Goal: Task Accomplishment & Management: Use online tool/utility

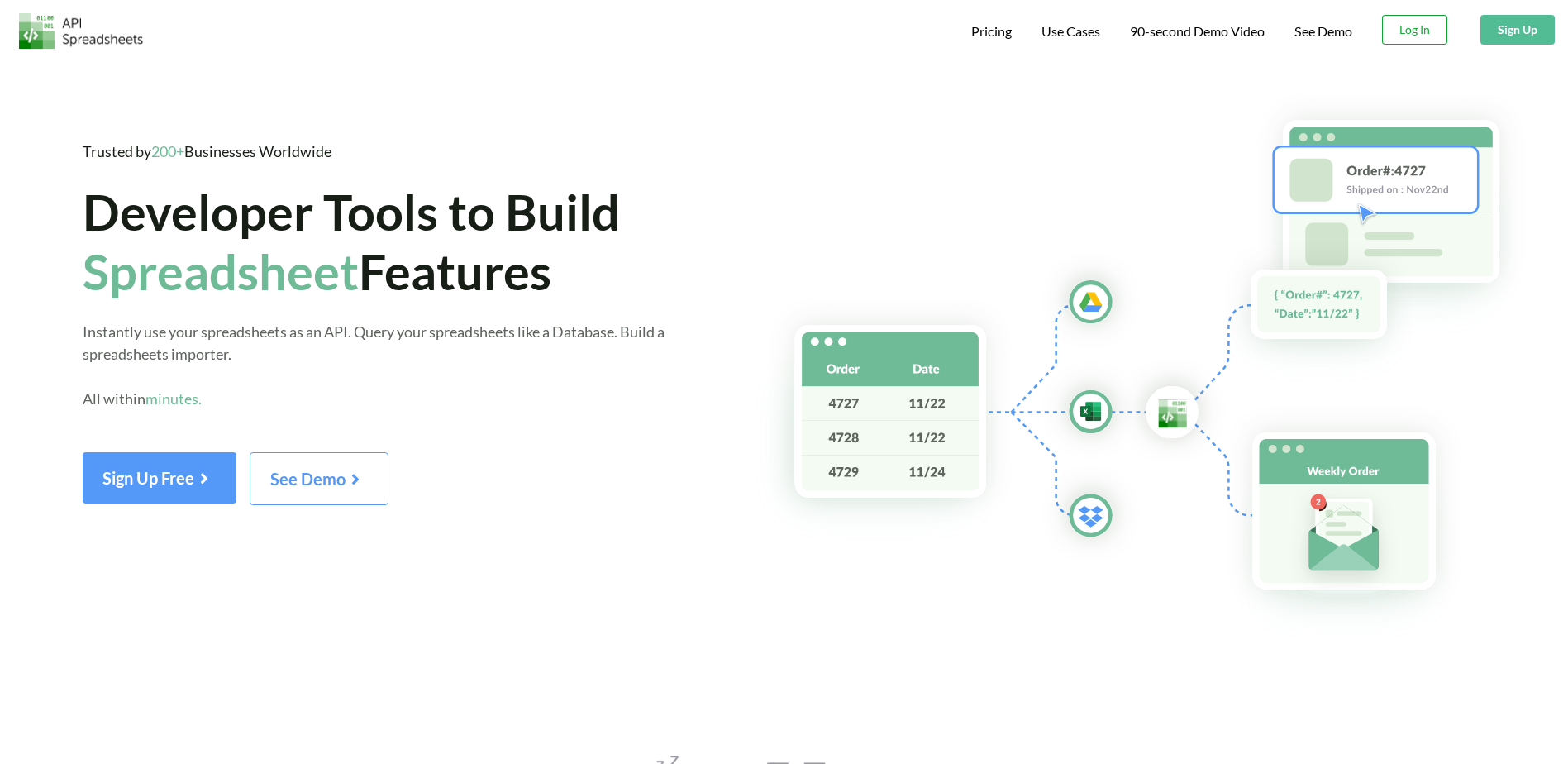
click at [1411, 22] on button "Log In" at bounding box center [1415, 30] width 66 height 30
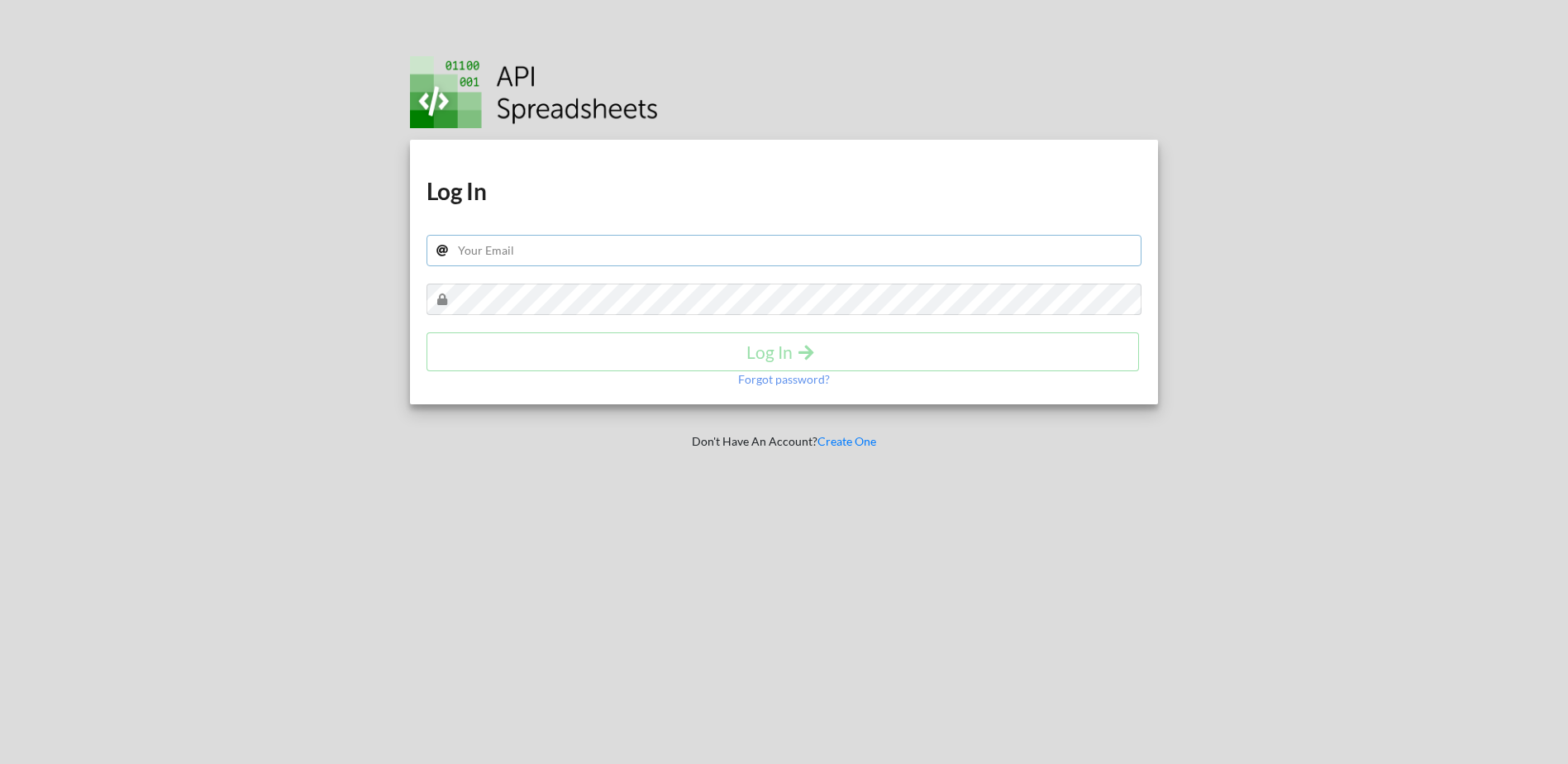
click at [786, 243] on input "text" at bounding box center [784, 251] width 716 height 31
type input "usdp.reporting@gmail.com"
click at [783, 351] on h4 "Log In" at bounding box center [783, 352] width 678 height 20
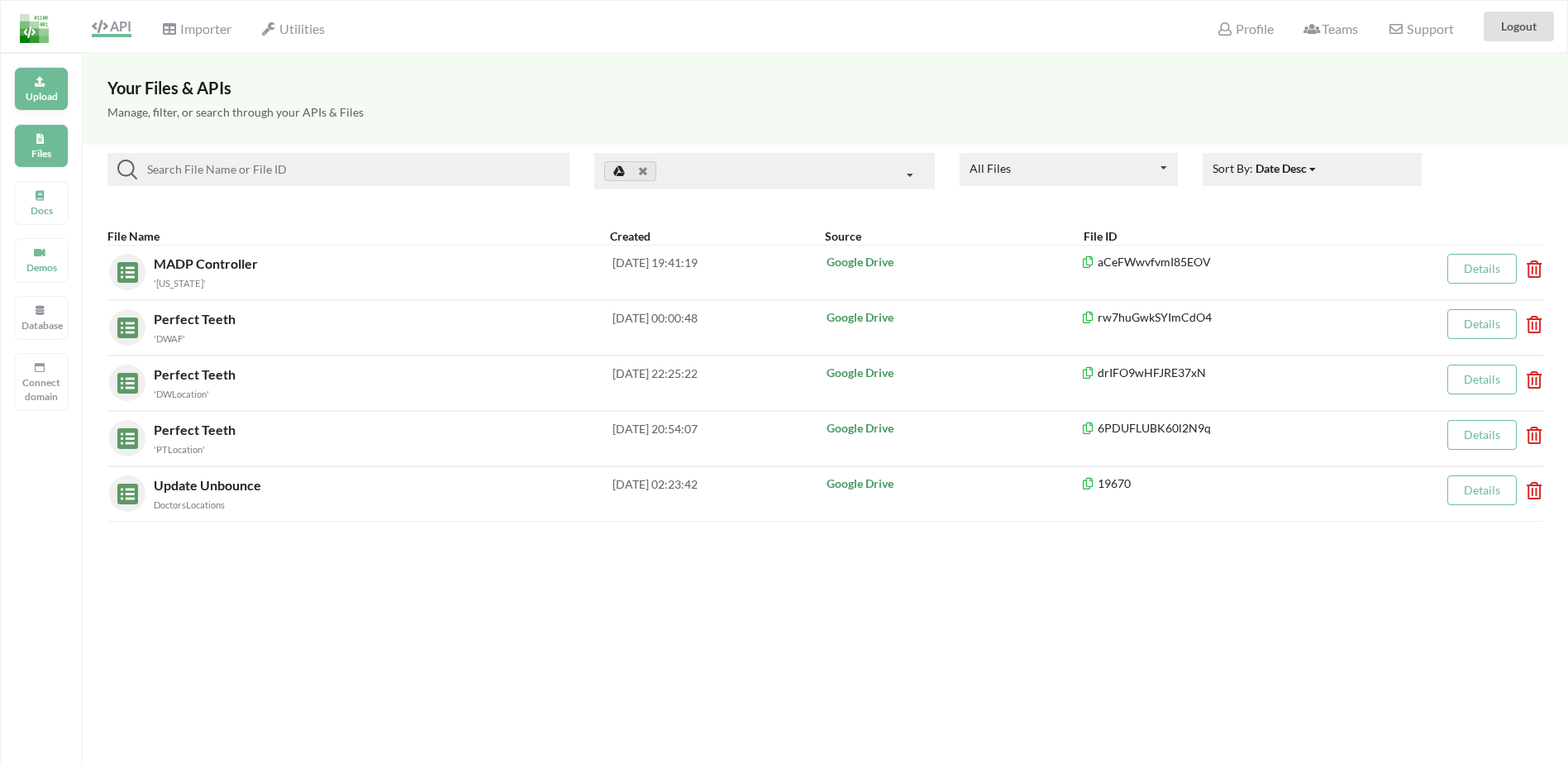
click at [39, 96] on p "Upload" at bounding box center [41, 95] width 40 height 14
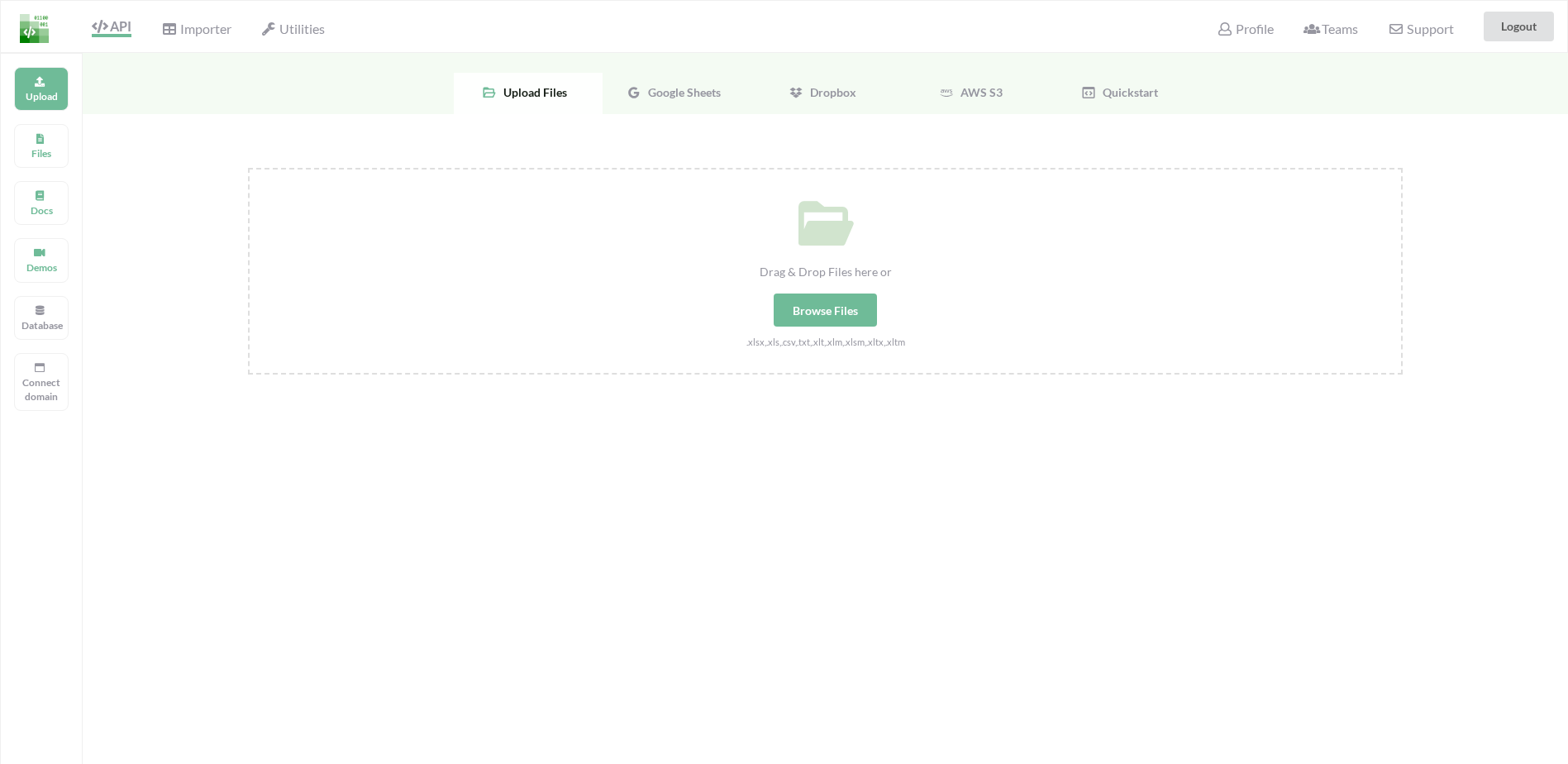
click at [667, 101] on div "Google Sheets" at bounding box center [677, 94] width 149 height 42
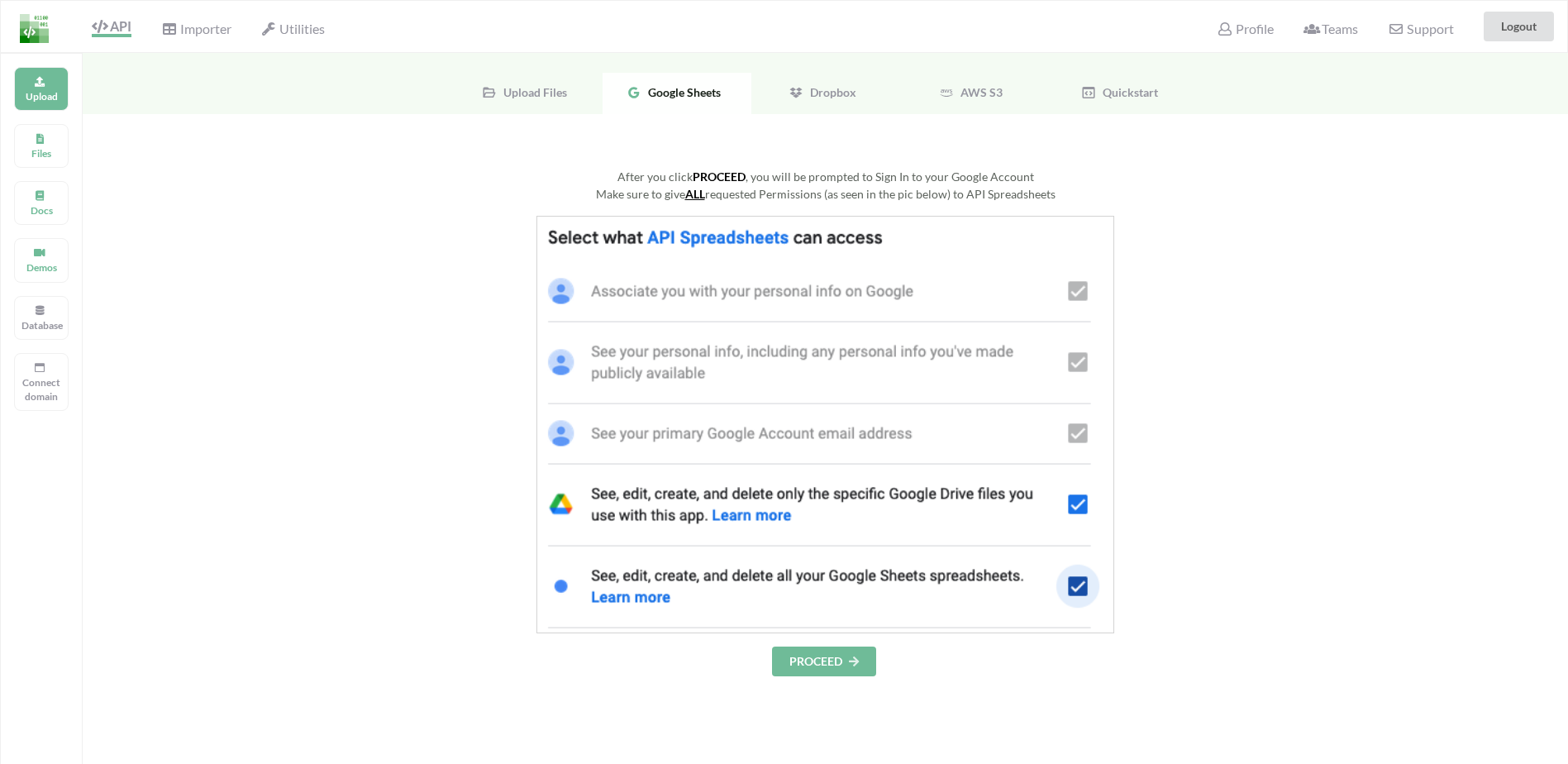
click at [817, 662] on button "PROCEED" at bounding box center [824, 661] width 104 height 30
